Goal: Task Accomplishment & Management: Manage account settings

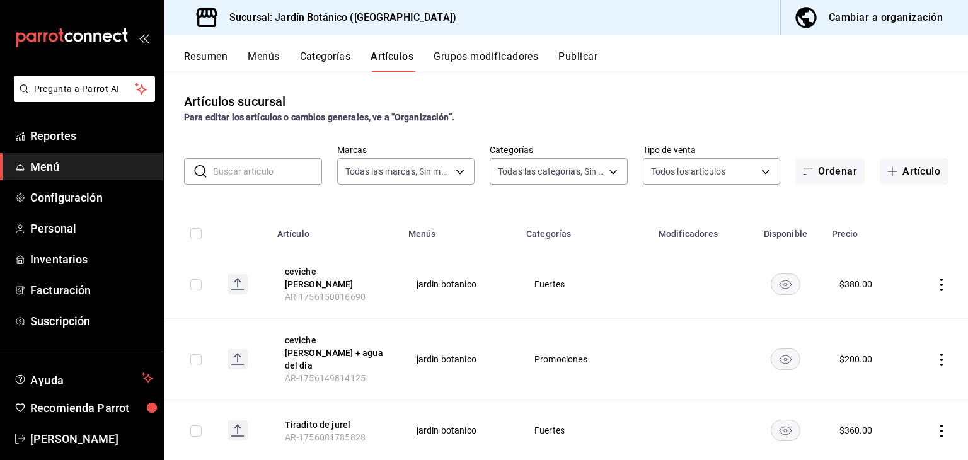
click at [865, 13] on div "Cambiar a organización" at bounding box center [886, 18] width 114 height 18
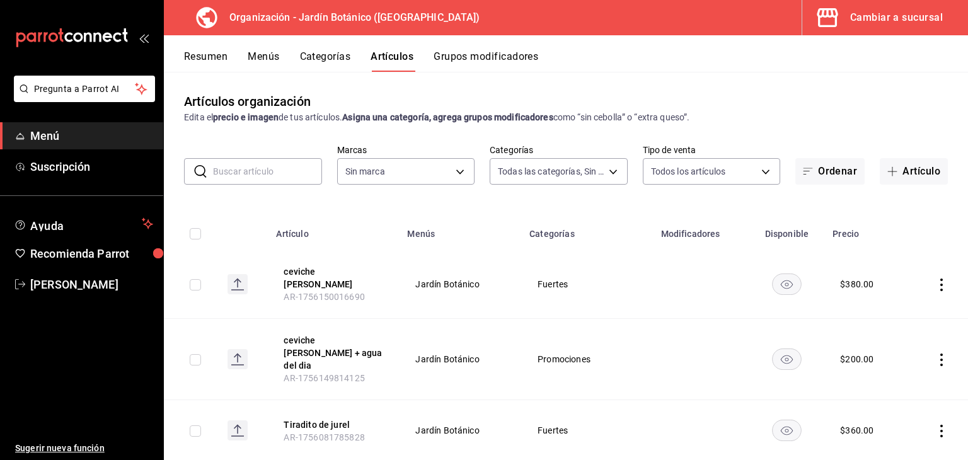
type input "8321d78d-ca8a-4614-a04c-f53c811f7722,4b96edc6-7cc0-4c56-ac22-35b78c4b3f72,ff85e…"
type input "6d1b2986-5c25-4092-89b6-089a59526a2d"
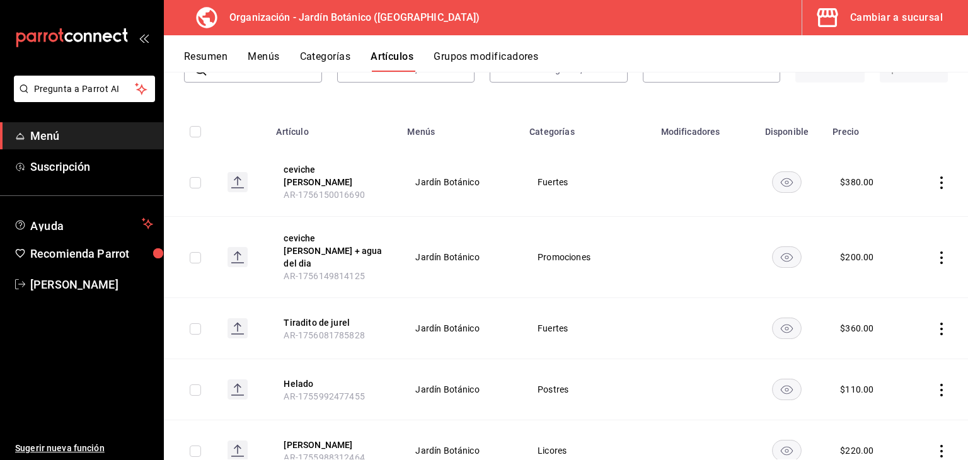
scroll to position [126, 0]
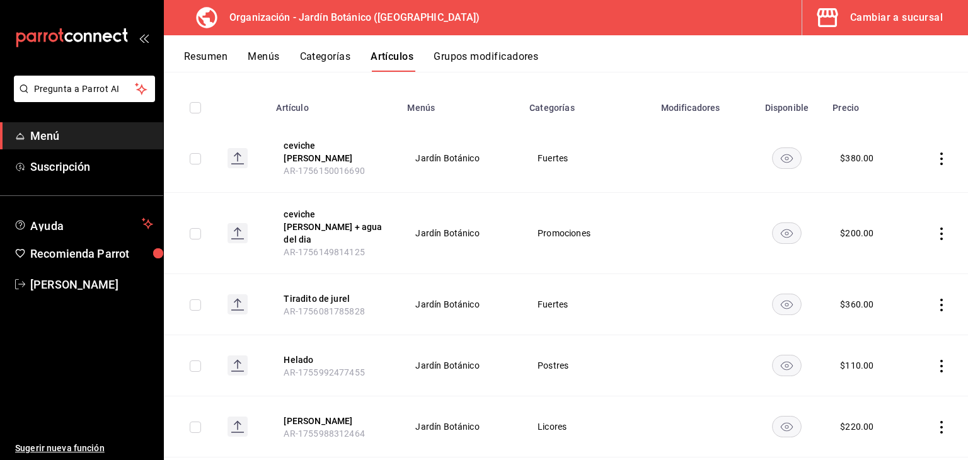
click at [850, 298] on div "$ 360.00" at bounding box center [856, 304] width 33 height 13
click at [935, 299] on icon "actions" at bounding box center [941, 305] width 13 height 13
click at [898, 312] on span "Editar" at bounding box center [894, 313] width 33 height 13
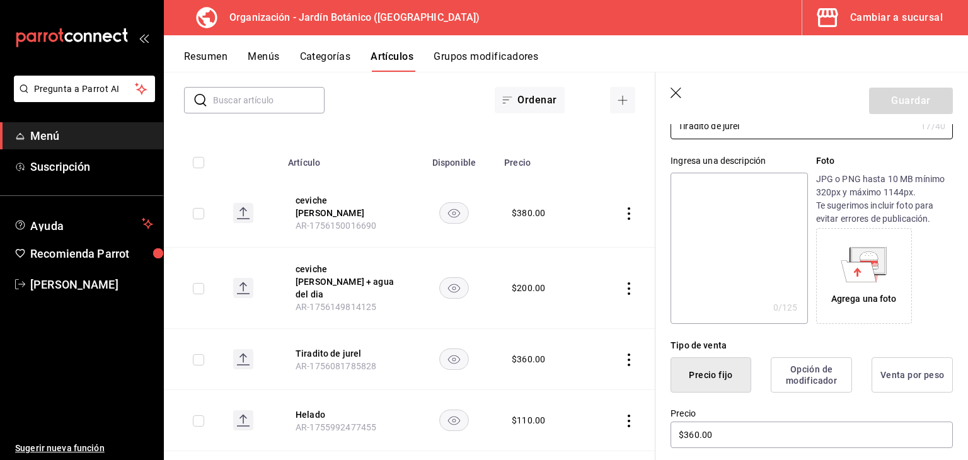
scroll to position [189, 0]
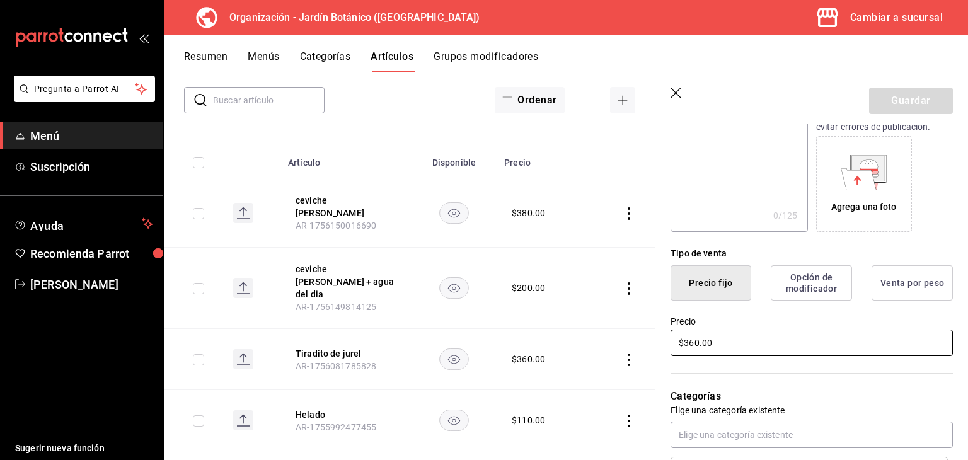
click at [772, 337] on input "$360.00" at bounding box center [812, 343] width 282 height 26
type input "$380.00"
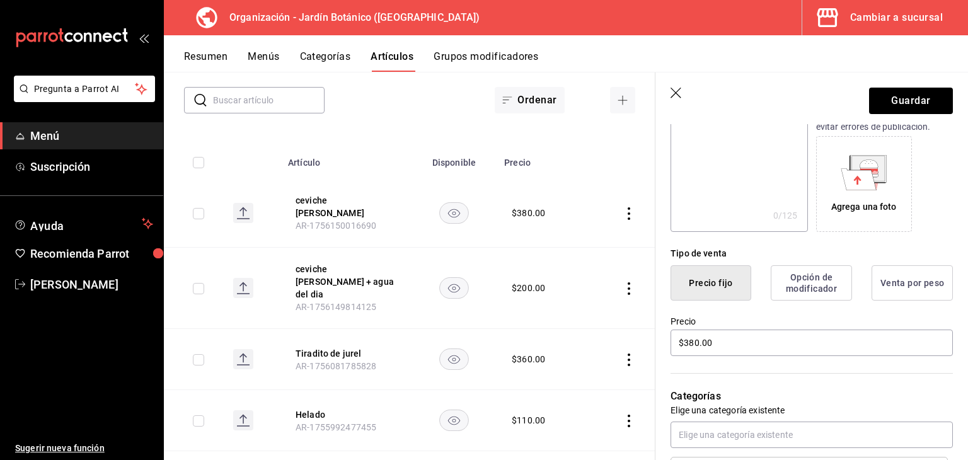
click at [818, 376] on div "Categorías Elige una categoría existente Fuertes" at bounding box center [805, 424] width 298 height 132
